Goal: Task Accomplishment & Management: Use online tool/utility

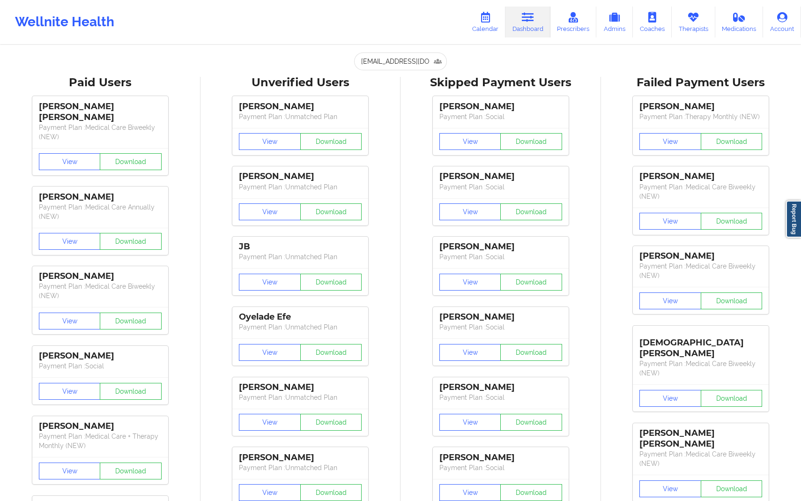
click at [486, 33] on link "Calendar" at bounding box center [485, 22] width 40 height 31
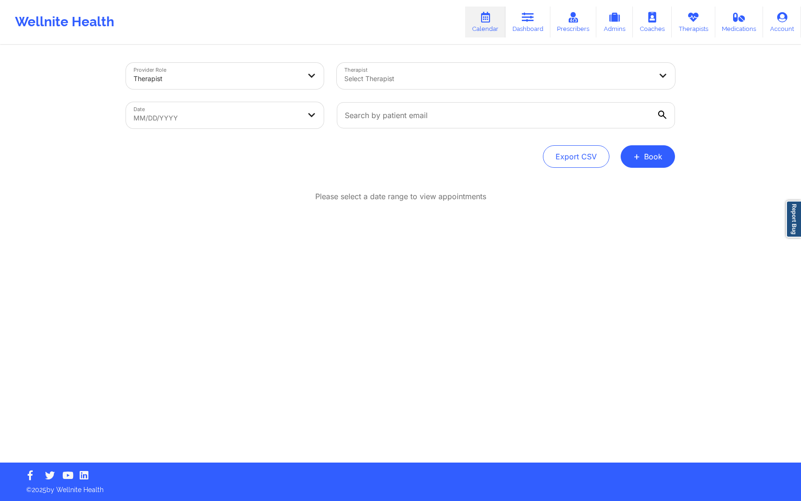
select select "2025-8"
select select "2025-9"
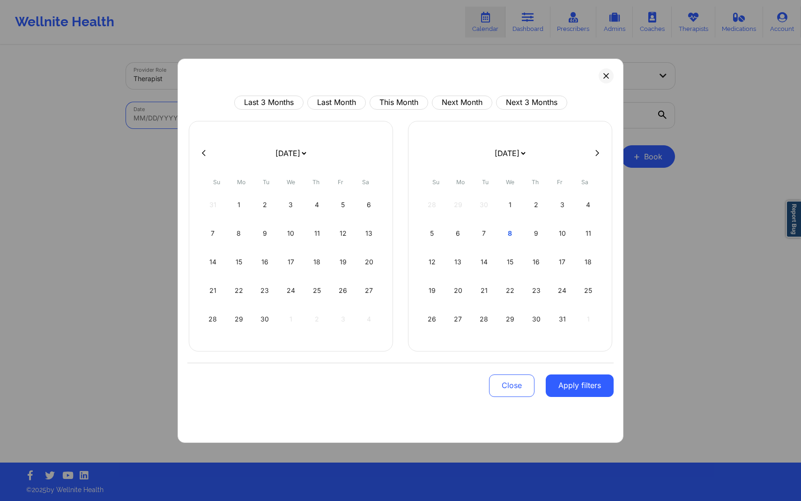
click at [253, 126] on body "Wellnite Health Calendar Dashboard Prescribers Admins Coaches Therapists Medica…" at bounding box center [400, 250] width 801 height 501
click at [248, 211] on div "1" at bounding box center [239, 205] width 24 height 26
select select "2025-8"
select select "2025-9"
select select "2025-8"
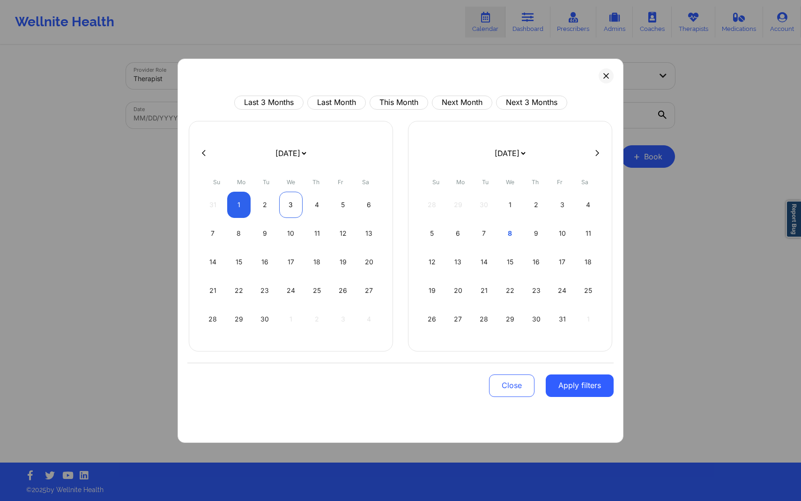
select select "2025-9"
click at [290, 214] on div "3" at bounding box center [291, 205] width 24 height 26
select select "2025-8"
select select "2025-9"
click at [294, 201] on div "3" at bounding box center [291, 205] width 24 height 26
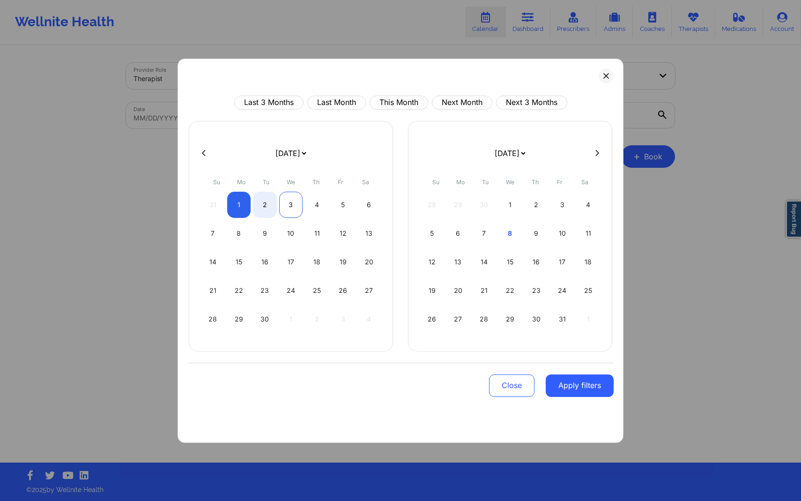
select select "2025-8"
select select "2025-9"
select select "2025-8"
select select "2025-9"
select select "2025-8"
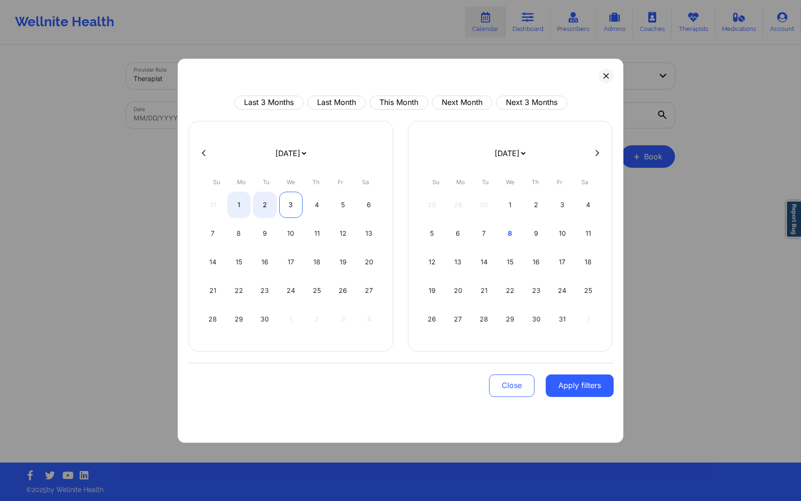
select select "2025-9"
click at [290, 206] on div "3" at bounding box center [291, 205] width 24 height 26
select select "2025-8"
select select "2025-9"
click at [269, 212] on div "2" at bounding box center [265, 205] width 24 height 26
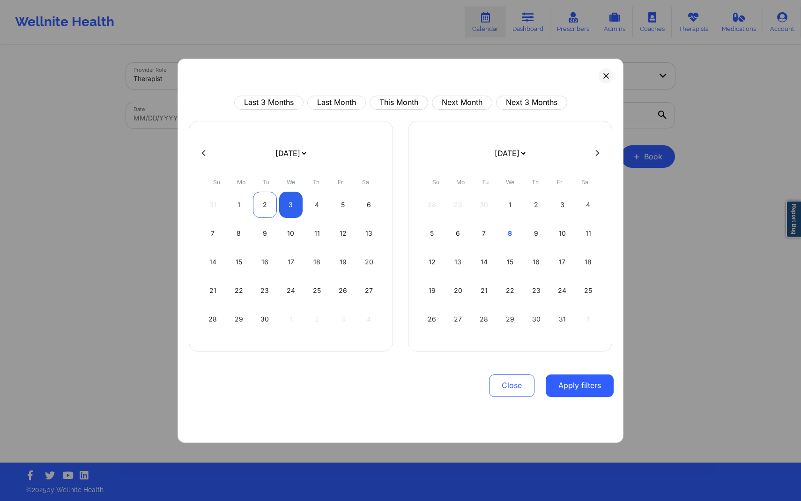
select select "2025-8"
select select "2025-9"
select select "2025-8"
select select "2025-9"
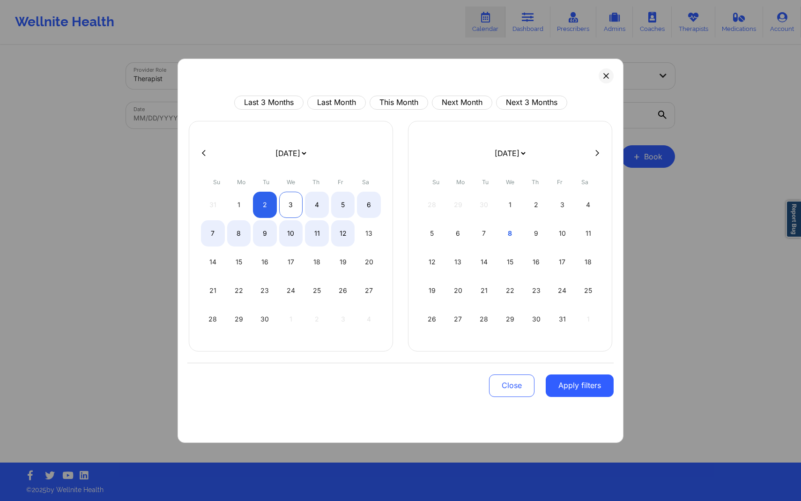
select select "2025-8"
select select "2025-9"
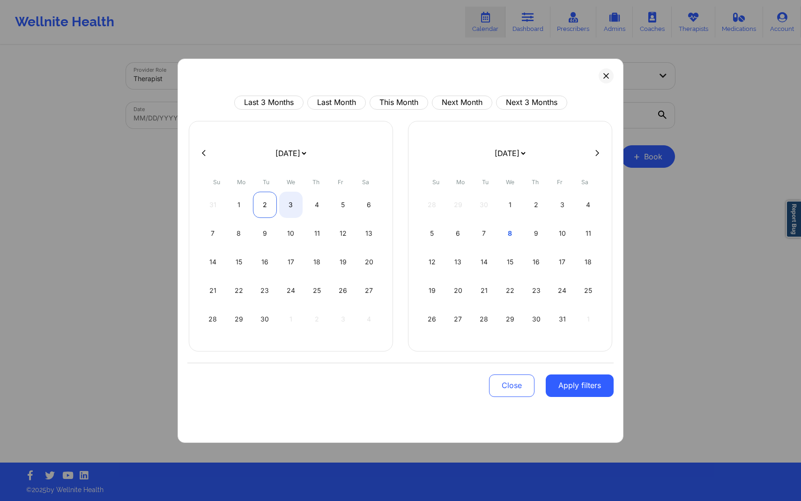
select select "2025-8"
select select "2025-9"
click at [268, 206] on div "2" at bounding box center [265, 205] width 24 height 26
select select "2025-8"
select select "2025-9"
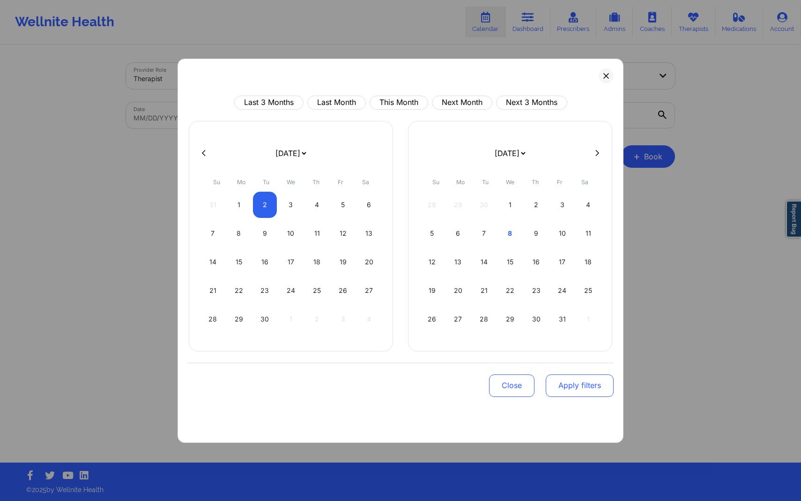
click at [587, 387] on button "Apply filters" at bounding box center [580, 385] width 68 height 22
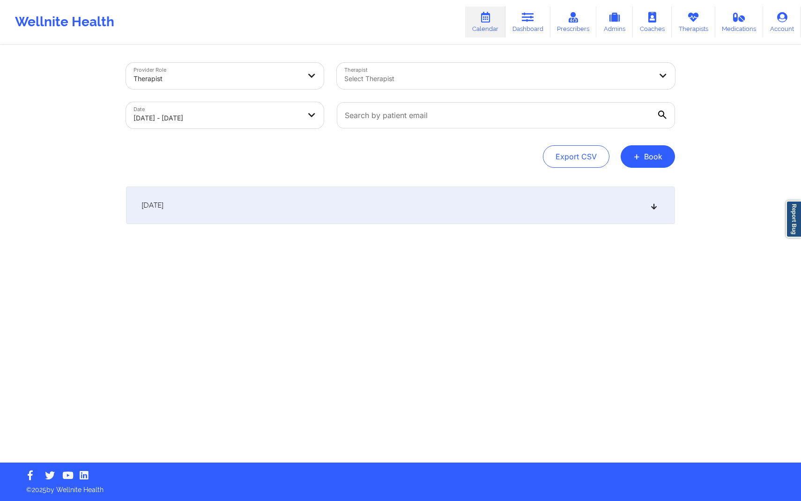
click at [520, 218] on div "[DATE]" at bounding box center [400, 204] width 549 height 37
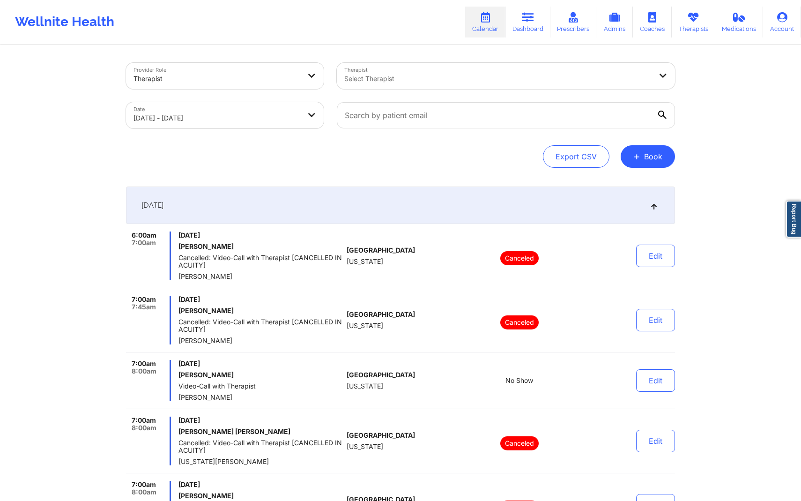
click at [288, 127] on body "Wellnite Health Calendar Dashboard Prescribers Admins Coaches Therapists Medica…" at bounding box center [400, 250] width 801 height 501
select select "2025-8"
select select "2025-9"
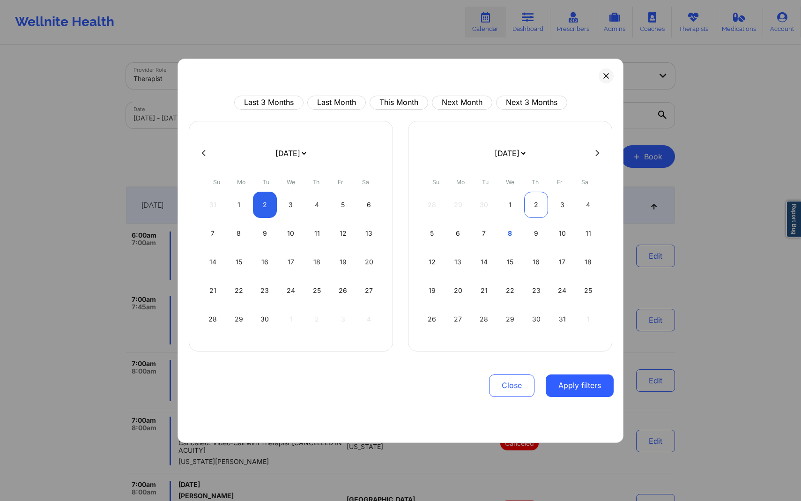
click at [532, 207] on div "2" at bounding box center [536, 205] width 24 height 26
select select "2025-9"
select select "2025-10"
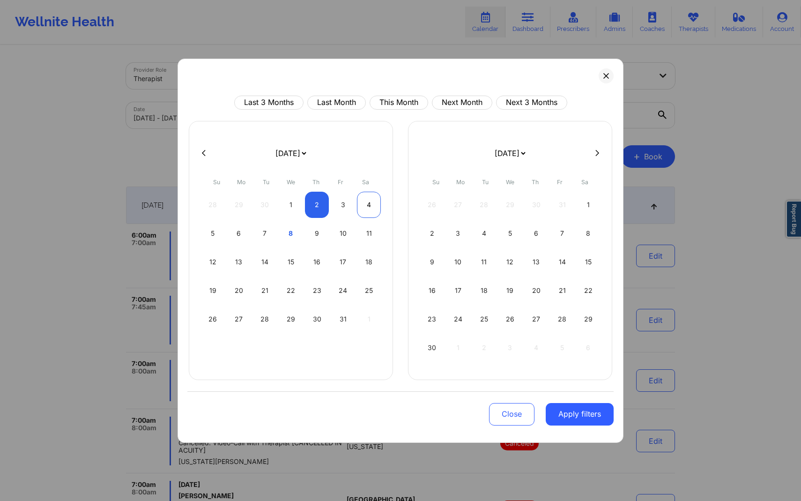
select select "2025-9"
select select "2025-10"
select select "2025-9"
select select "2025-10"
click at [321, 199] on div "2" at bounding box center [317, 205] width 24 height 26
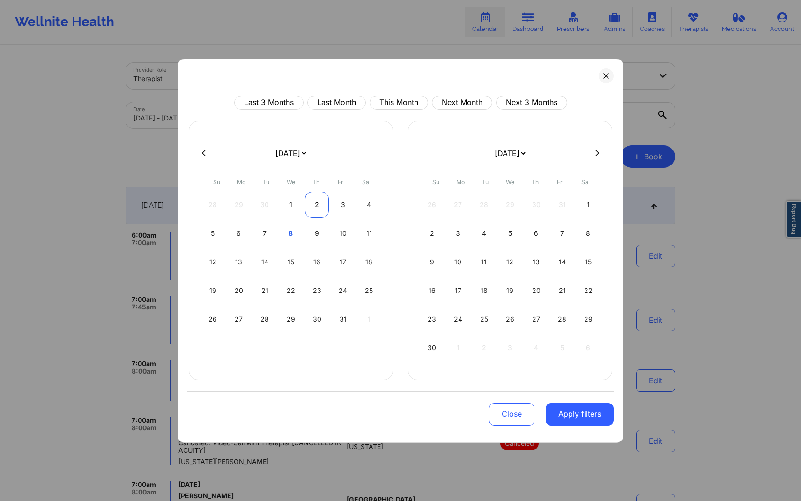
select select "2025-9"
select select "2025-10"
click at [571, 406] on button "Apply filters" at bounding box center [580, 414] width 68 height 22
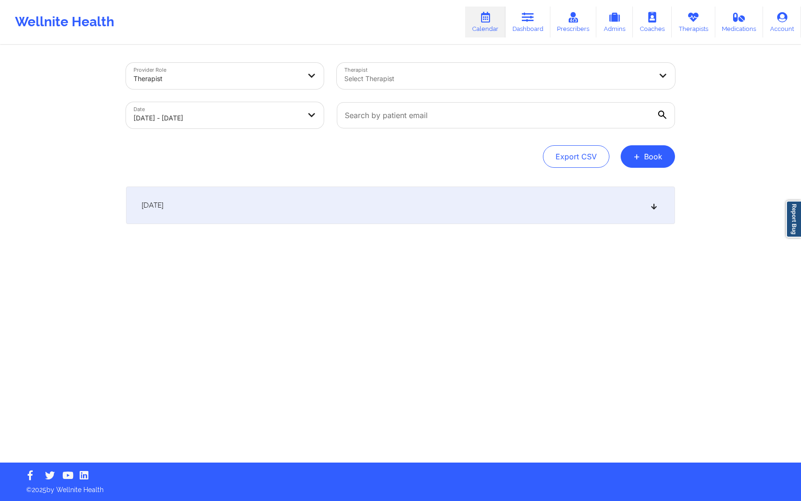
click at [483, 218] on div "[DATE]" at bounding box center [400, 204] width 549 height 37
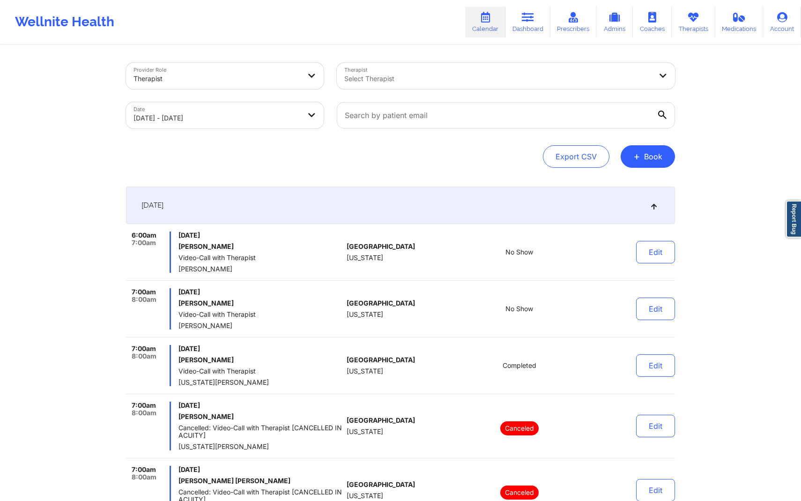
click at [356, 146] on div "Export CSV + Book" at bounding box center [400, 156] width 549 height 22
click at [304, 119] on body "Wellnite Health Calendar Dashboard Prescribers Admins Coaches Therapists Medica…" at bounding box center [400, 250] width 801 height 501
select select "2025-9"
select select "2025-10"
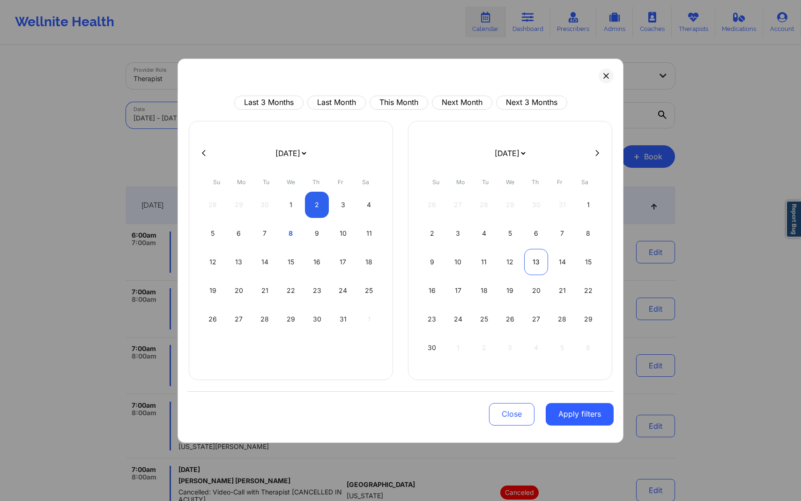
click at [532, 268] on div "13" at bounding box center [536, 262] width 24 height 26
select select "2025-10"
select select "2025-11"
select select "2025-10"
select select "2025-11"
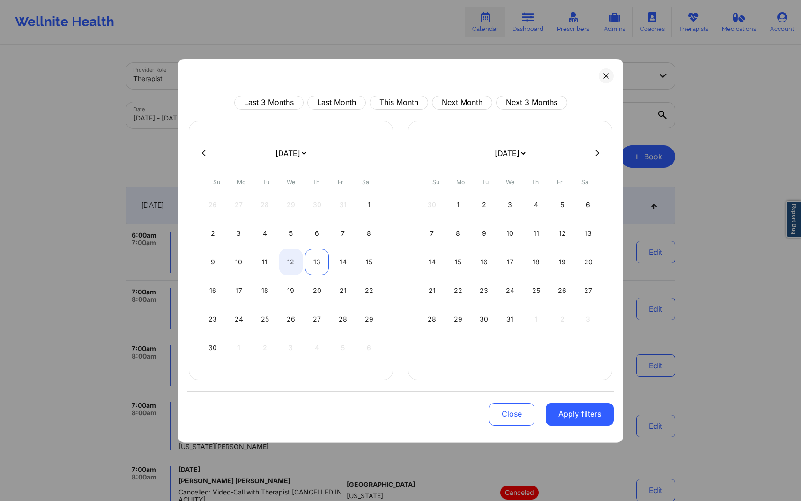
select select "2025-10"
select select "2025-11"
click at [318, 264] on div "13" at bounding box center [317, 262] width 24 height 26
select select "2025-10"
select select "2025-11"
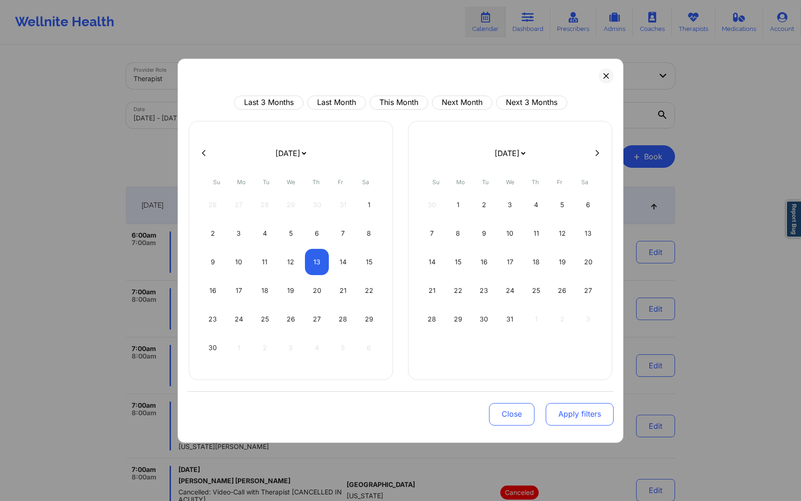
click at [580, 419] on button "Apply filters" at bounding box center [580, 414] width 68 height 22
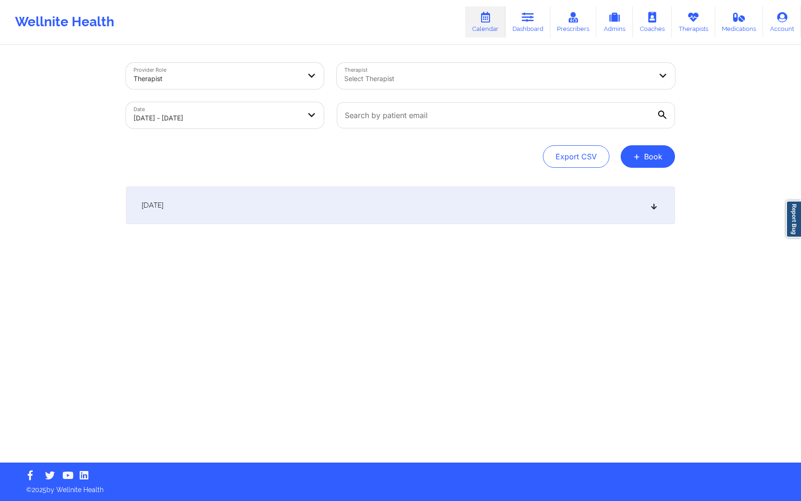
click at [513, 201] on div "[DATE]" at bounding box center [400, 204] width 549 height 37
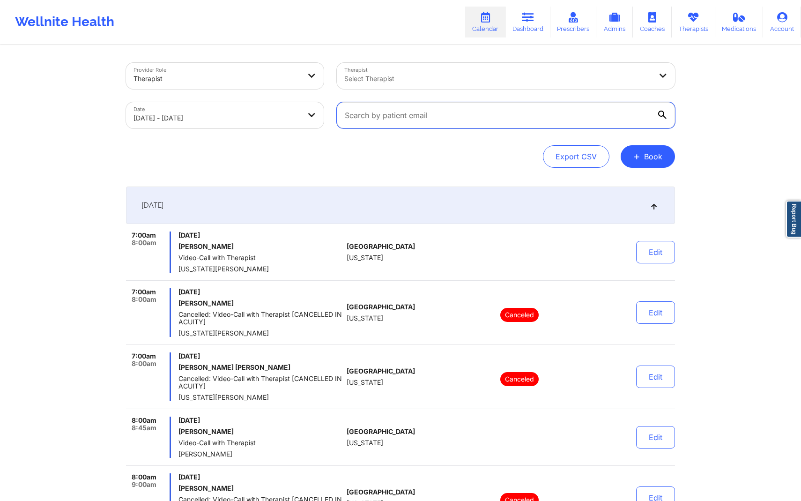
click at [446, 112] on input "text" at bounding box center [506, 115] width 338 height 26
paste input "[PERSON_NAME][EMAIL_ADDRESS][DOMAIN_NAME]"
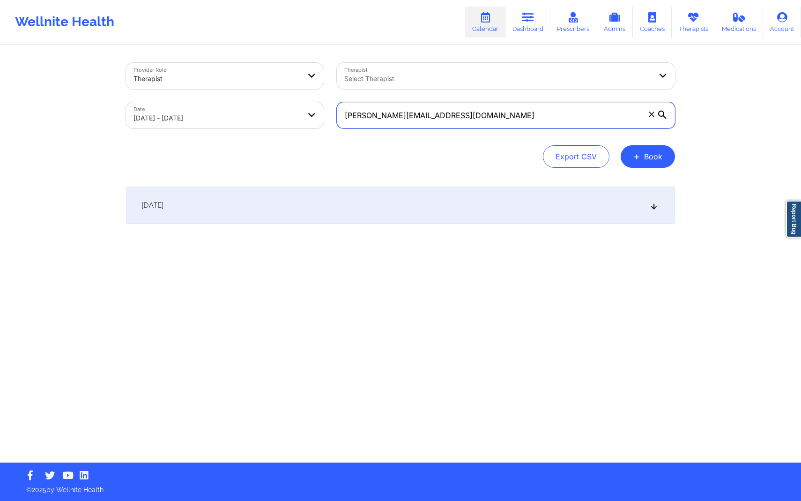
click at [664, 106] on input "[PERSON_NAME][EMAIL_ADDRESS][DOMAIN_NAME]" at bounding box center [506, 115] width 338 height 26
click at [664, 110] on input "[PERSON_NAME][EMAIL_ADDRESS][DOMAIN_NAME]" at bounding box center [506, 115] width 338 height 26
type input "[PERSON_NAME][EMAIL_ADDRESS][DOMAIN_NAME]"
click at [410, 215] on div "[DATE]" at bounding box center [400, 204] width 549 height 37
